Goal: Information Seeking & Learning: Find specific fact

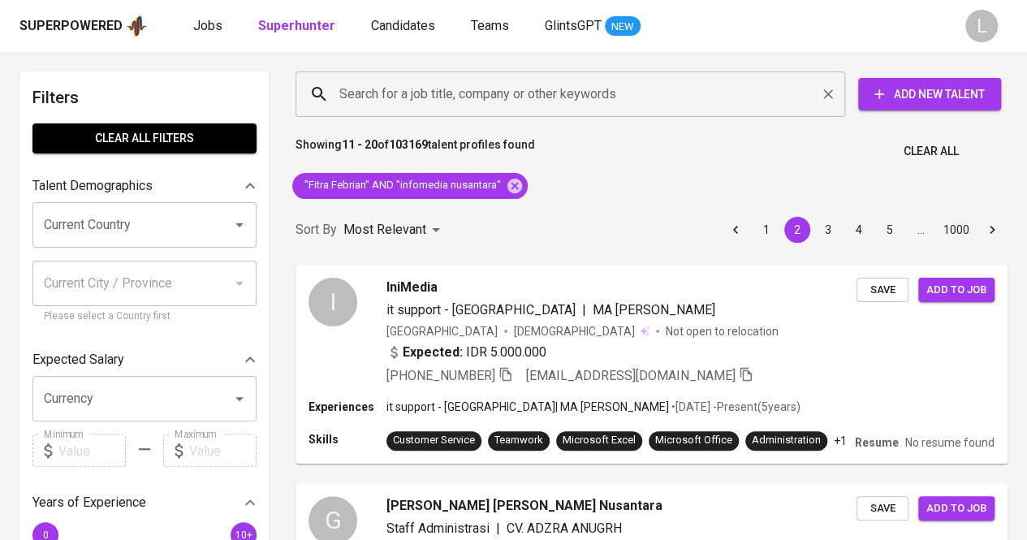
click at [461, 100] on input "Search for a job title, company or other keywords" at bounding box center [574, 94] width 478 height 31
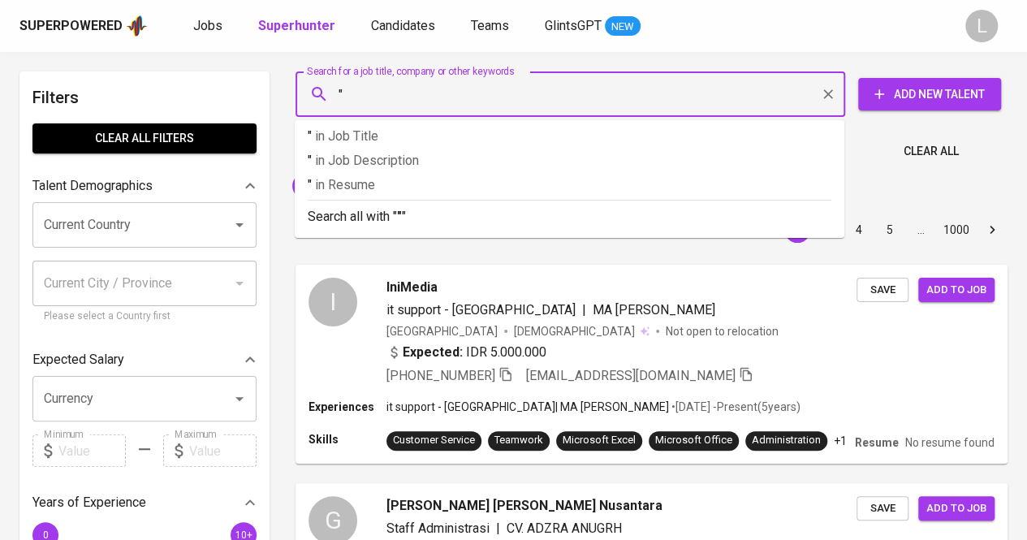
paste input "Sintha Apriliana"
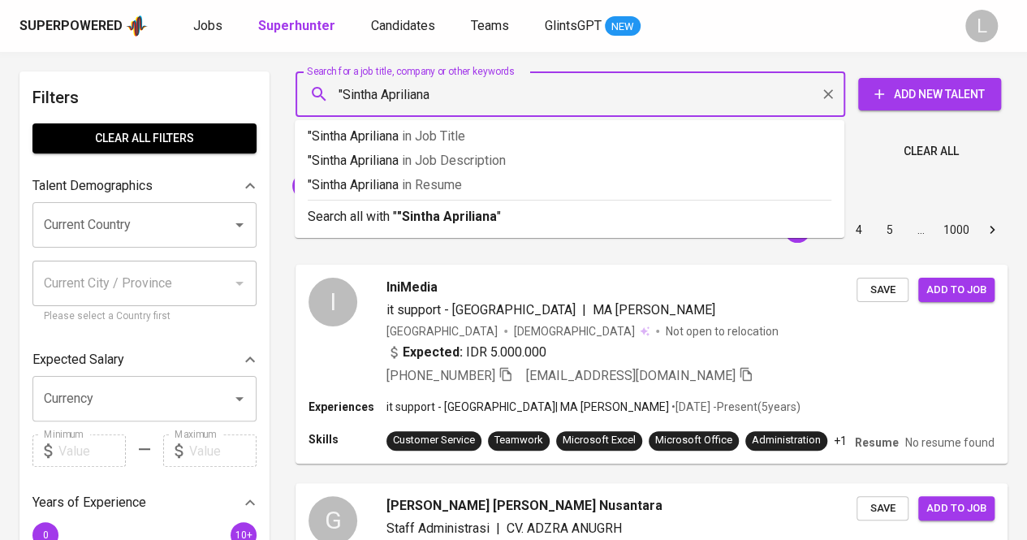
type input ""Sintha Apriliana""
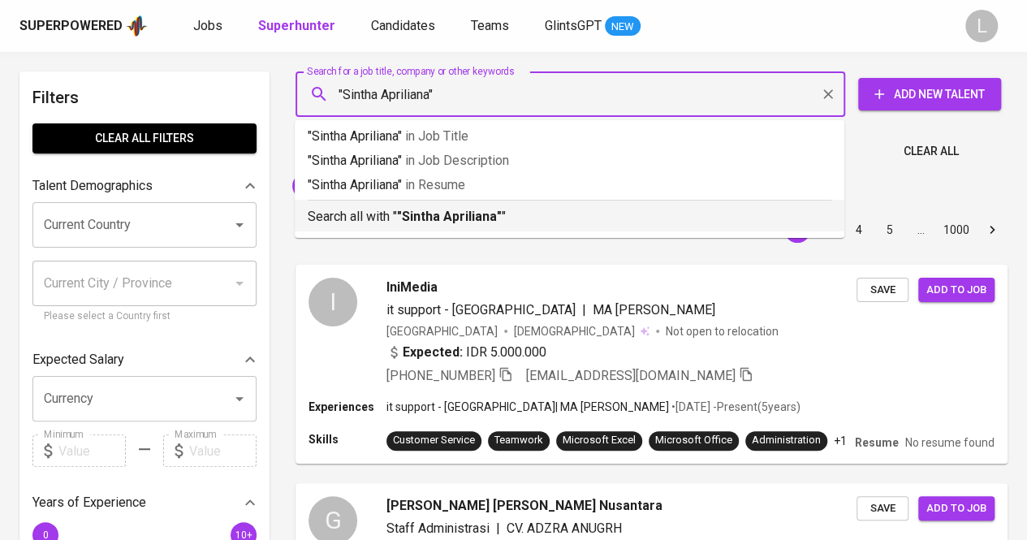
click at [461, 234] on ul ""Sintha Apriliana" in Job Title "Sintha Apriliana" in Job Description "Sintha A…" at bounding box center [569, 179] width 549 height 118
drag, startPoint x: 463, startPoint y: 224, endPoint x: 470, endPoint y: 213, distance: 13.5
click at [462, 223] on b ""Sintha Apriliana"" at bounding box center [449, 216] width 105 height 15
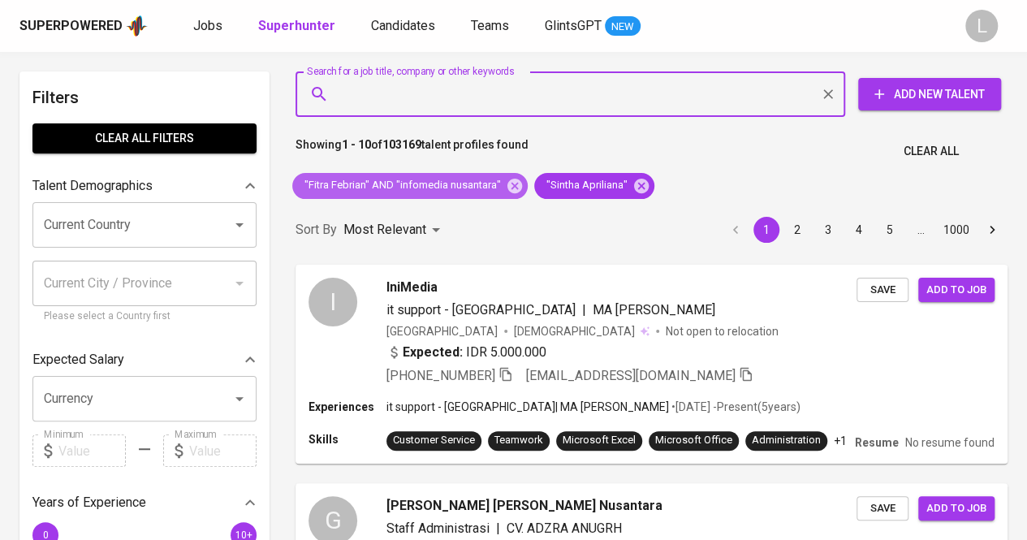
click at [514, 184] on icon at bounding box center [515, 186] width 18 height 18
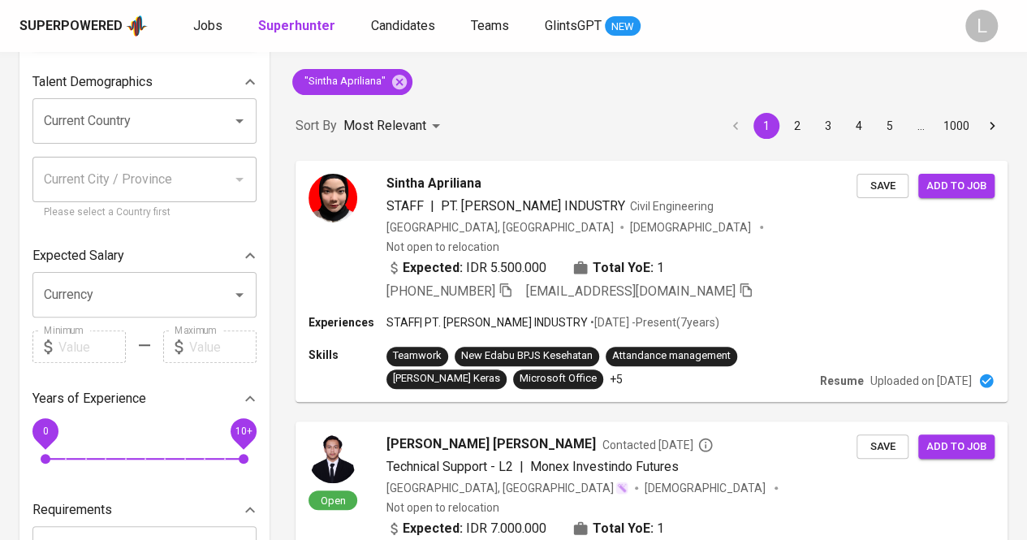
scroll to position [81, 0]
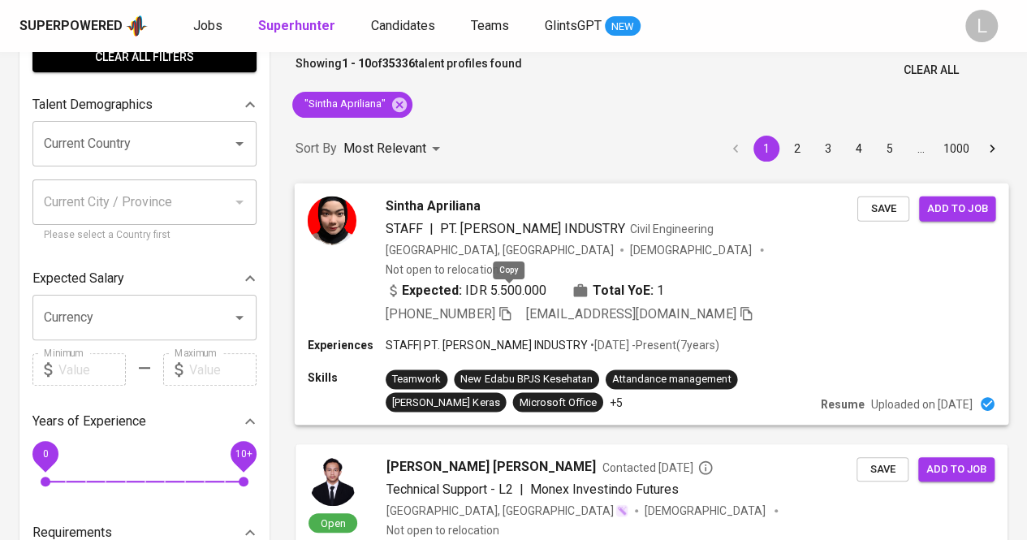
click at [512, 305] on icon "button" at bounding box center [504, 312] width 15 height 15
